Goal: Download file/media

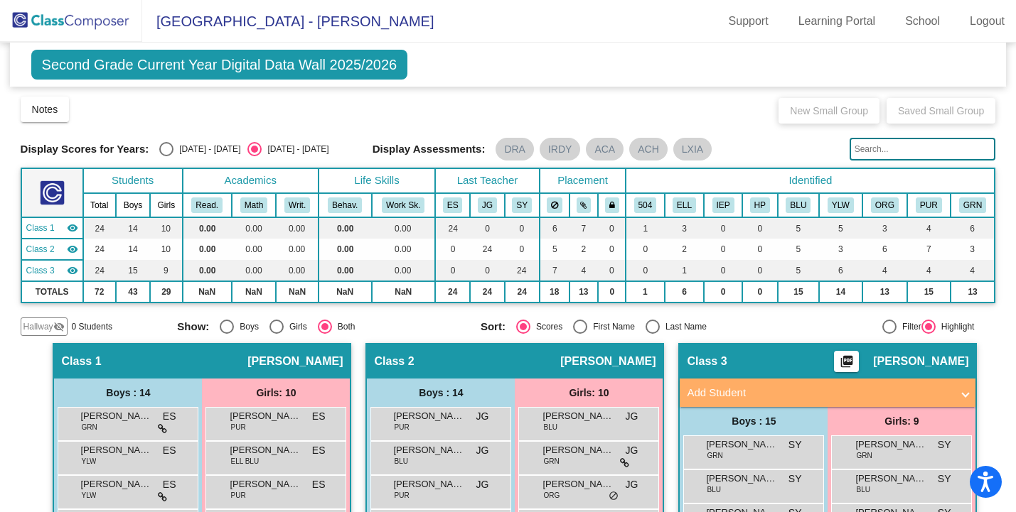
scroll to position [210, 0]
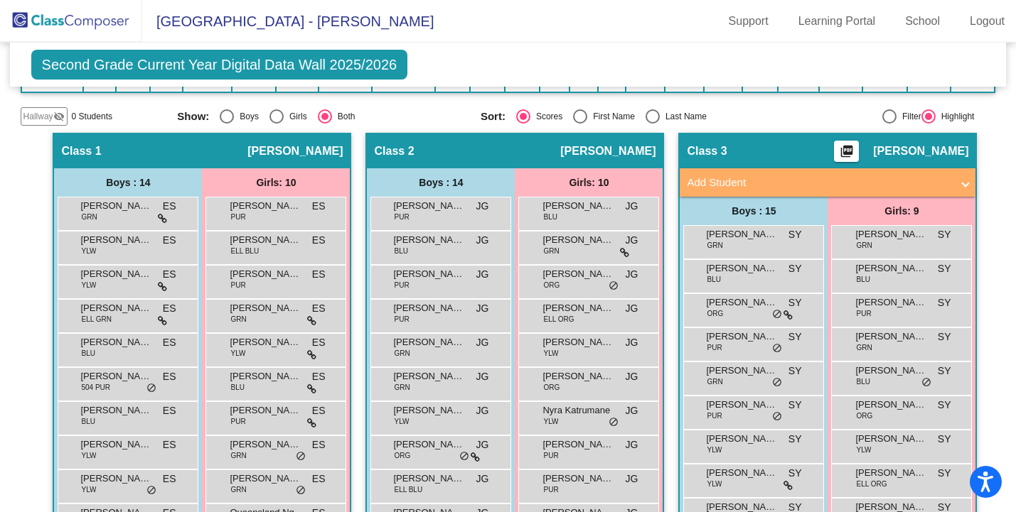
click at [328, 74] on span "Second Grade Current Year Digital Data Wall 2025/2026" at bounding box center [219, 65] width 377 height 30
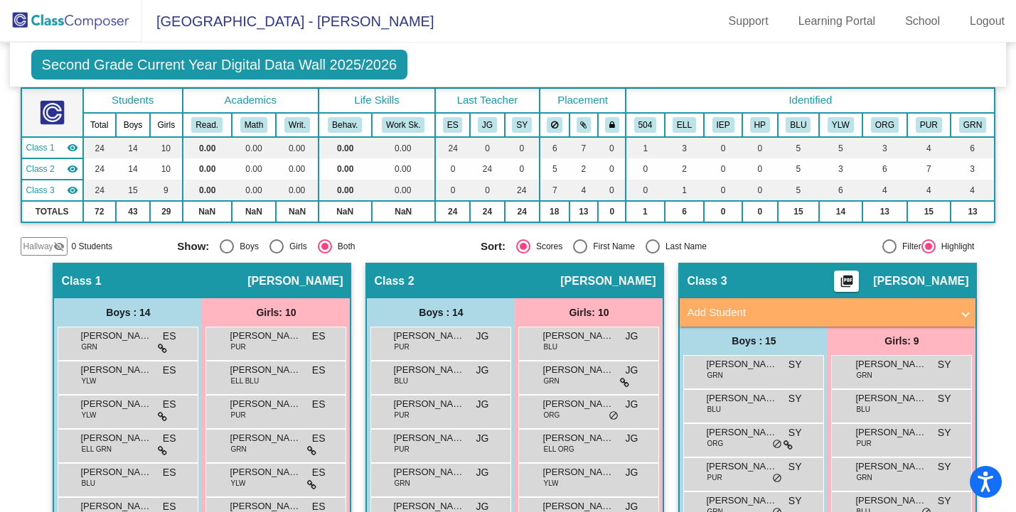
scroll to position [0, 0]
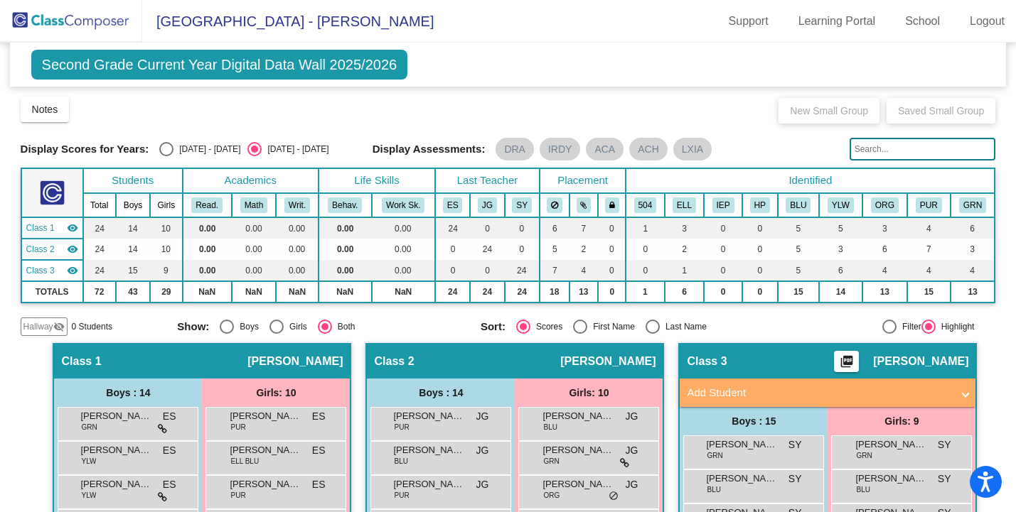
click at [278, 115] on div "Notes Download Class List Import Students New Small Group Saved Small Group" at bounding box center [508, 109] width 975 height 28
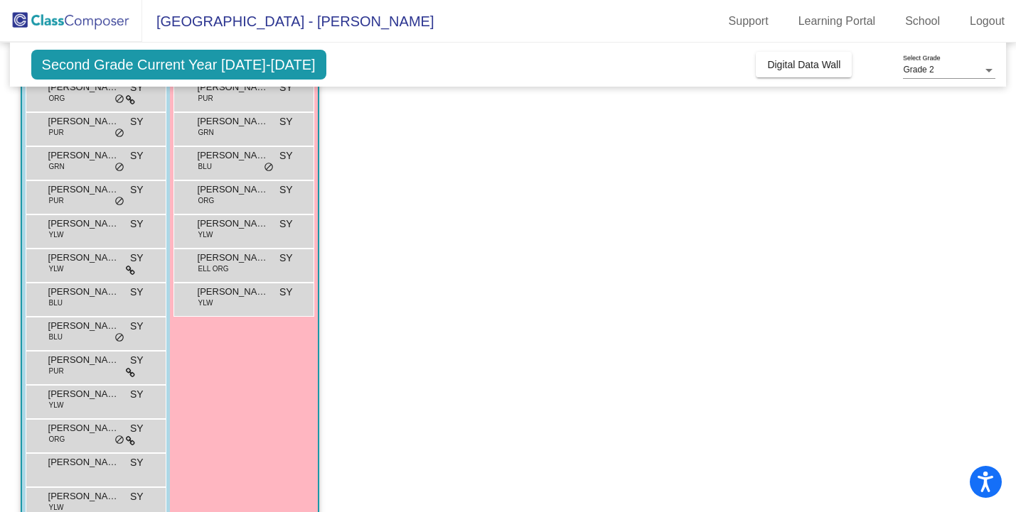
scroll to position [249, 0]
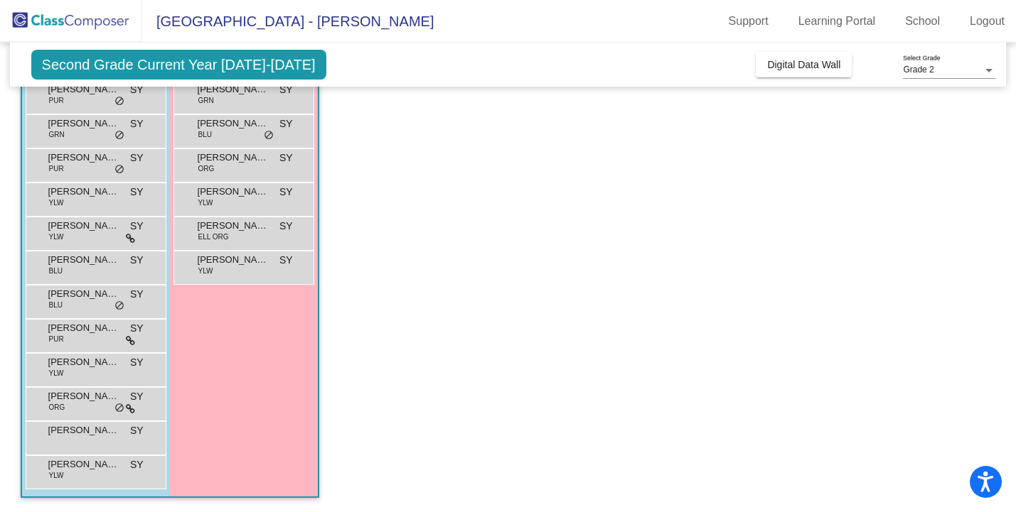
click at [800, 161] on app-classroom "Class 3 picture_as_pdf [PERSON_NAME] Add Student First Name Last Name Student I…" at bounding box center [508, 199] width 975 height 627
click at [810, 65] on span "Digital Data Wall" at bounding box center [803, 64] width 73 height 11
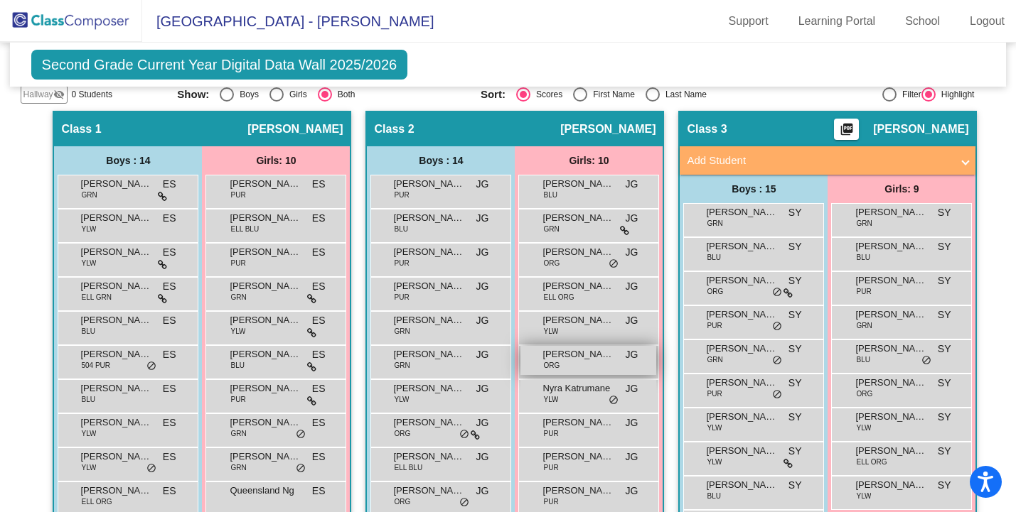
scroll to position [0, 0]
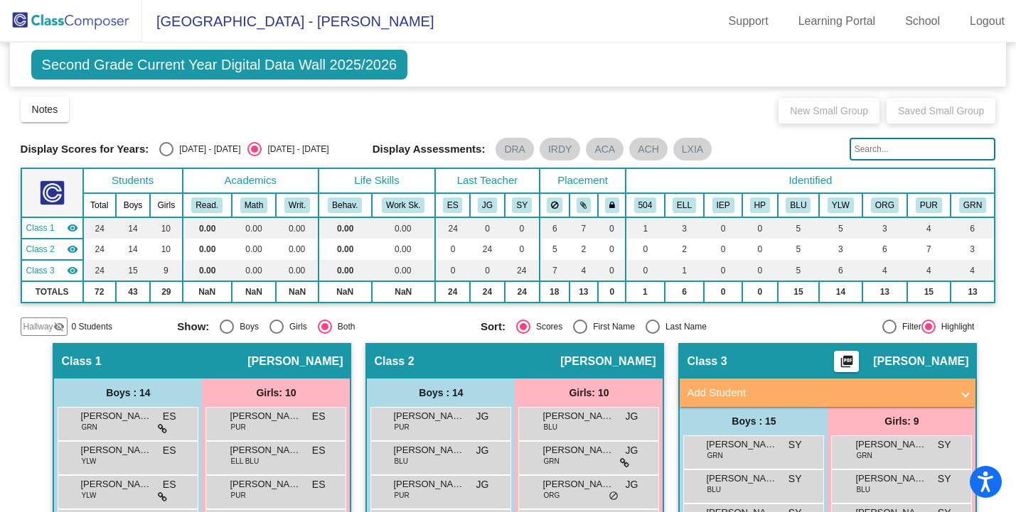
click at [821, 117] on div "New Small Group Saved Small Group" at bounding box center [883, 109] width 224 height 28
click at [50, 25] on img at bounding box center [71, 21] width 142 height 42
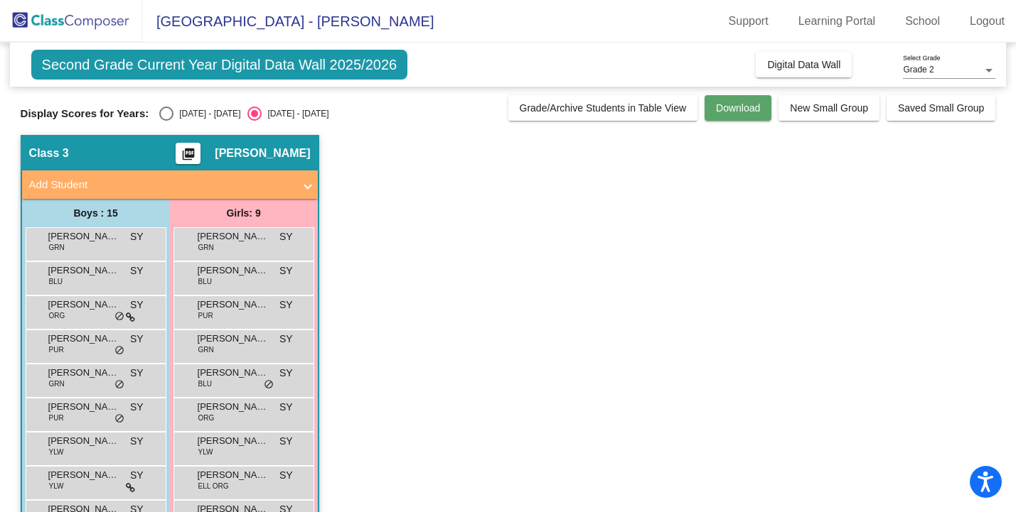
click at [716, 113] on span "Download" at bounding box center [738, 107] width 44 height 11
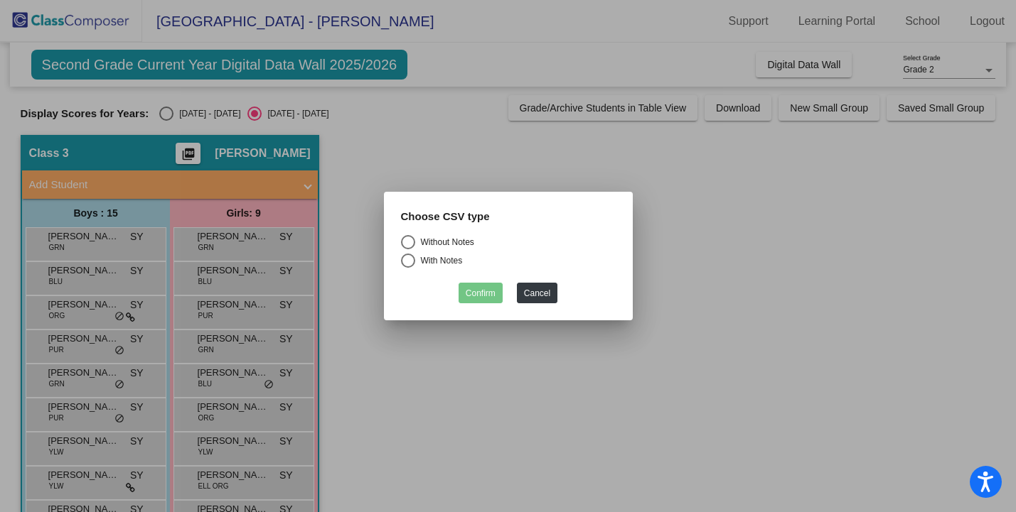
click at [429, 250] on mat-radio-button "Without Notes" at bounding box center [508, 244] width 215 height 18
click at [429, 239] on div "Without Notes" at bounding box center [444, 242] width 59 height 13
click at [408, 249] on input "Without Notes" at bounding box center [407, 249] width 1 height 1
radio input "true"
click at [479, 294] on button "Confirm" at bounding box center [480, 293] width 44 height 21
